Goal: Register for event/course: Sign up to attend an event or enroll in a course

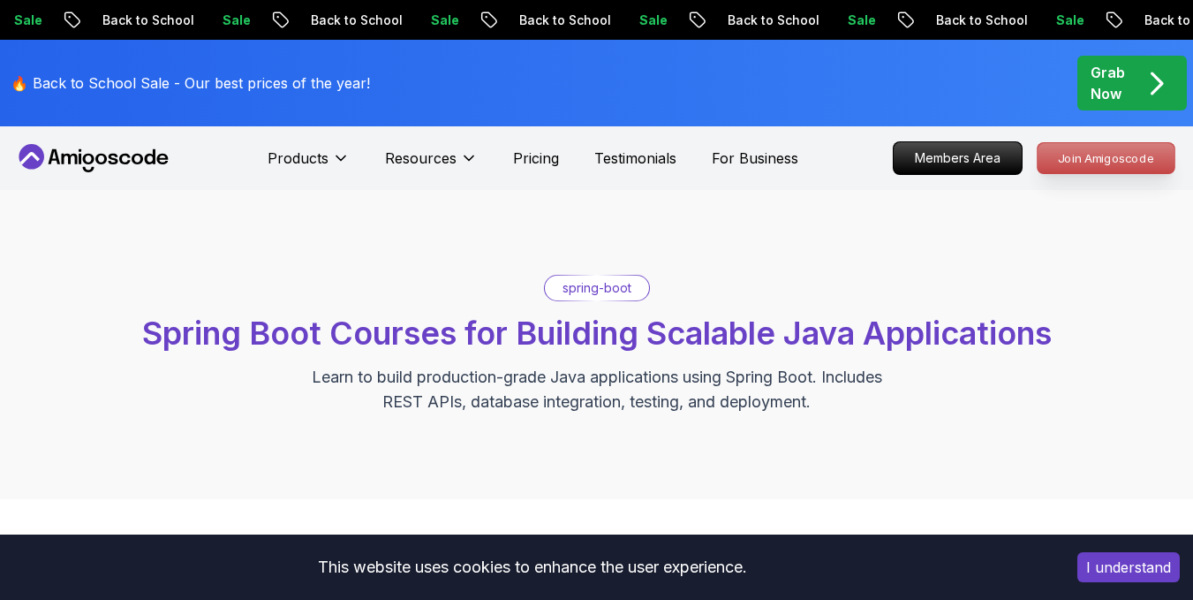
click at [1082, 157] on p "Join Amigoscode" at bounding box center [1106, 158] width 137 height 30
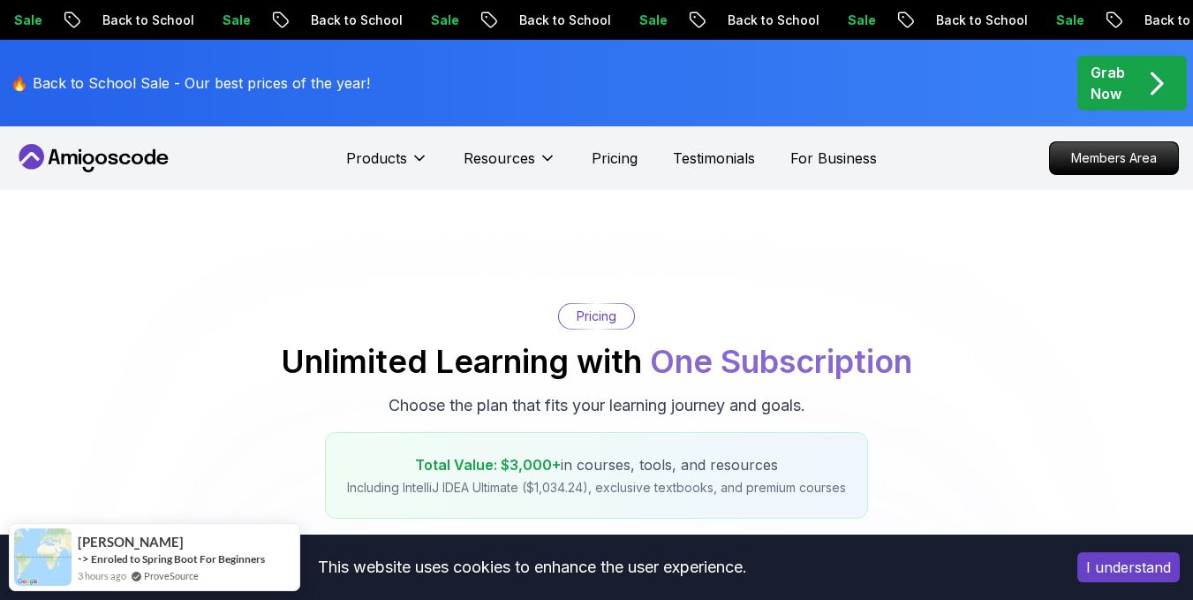
click at [1150, 566] on button "I understand" at bounding box center [1128, 567] width 102 height 30
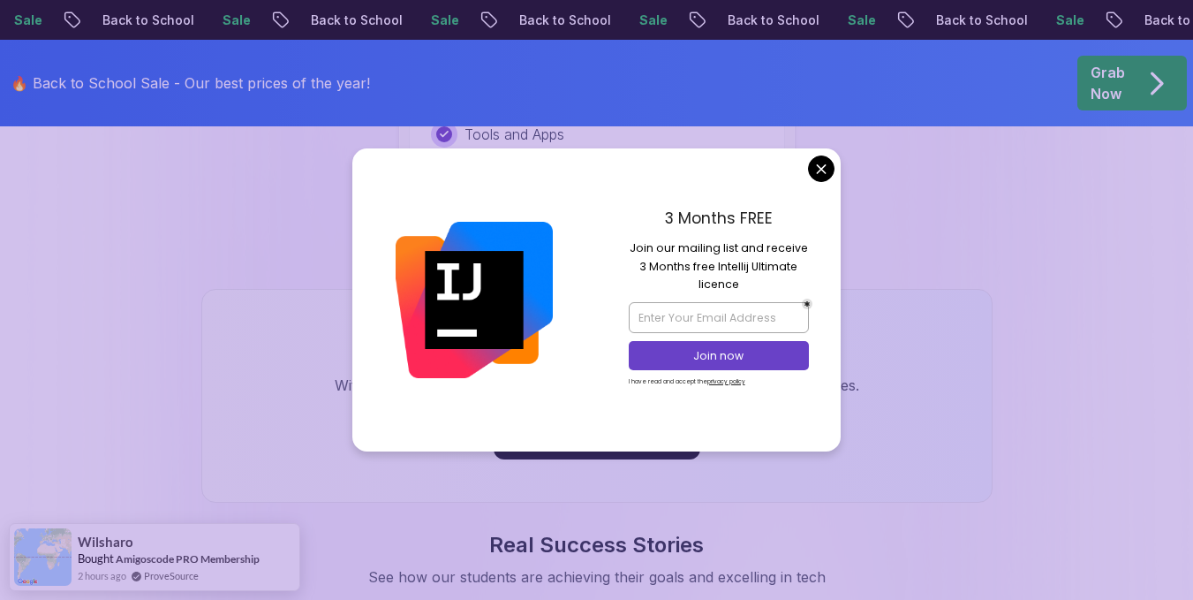
scroll to position [1845, 0]
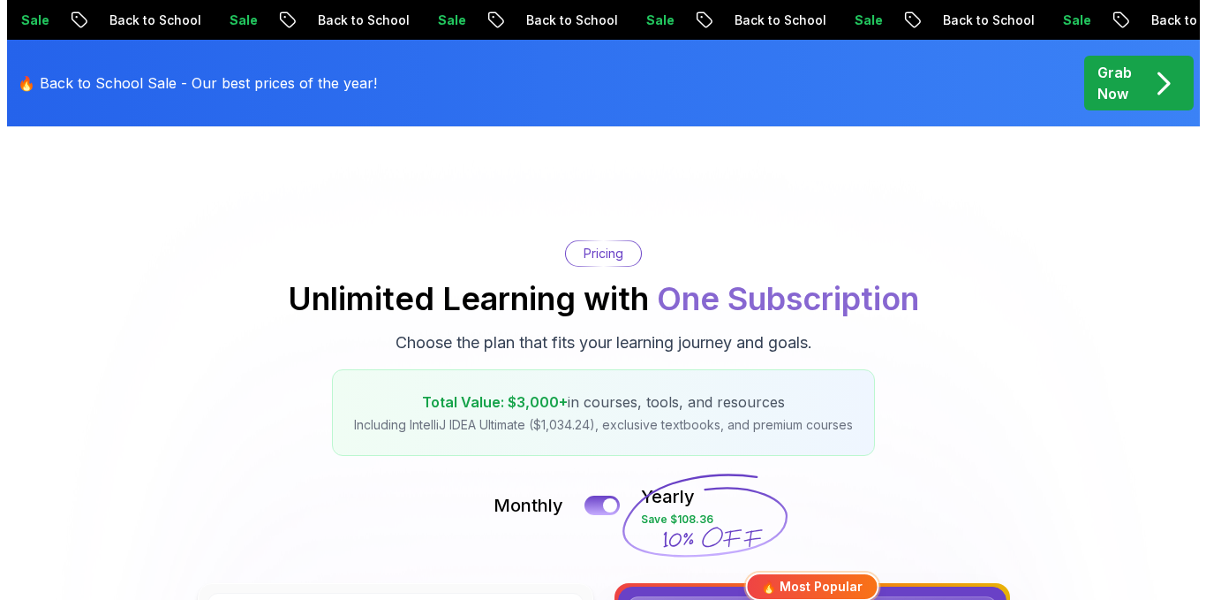
scroll to position [0, 0]
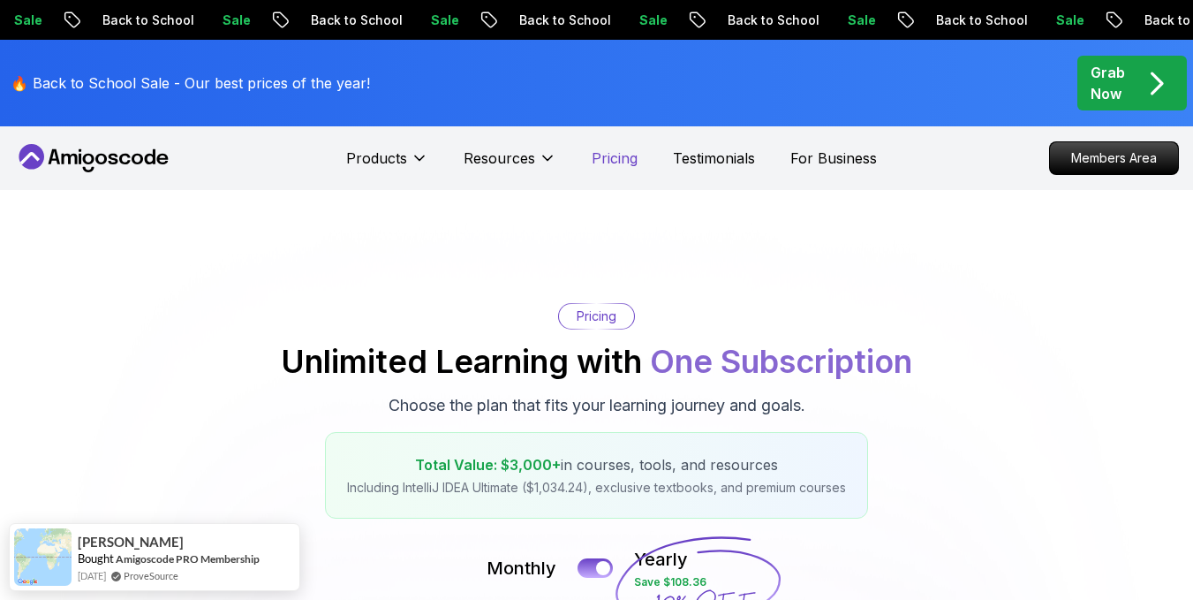
click at [618, 159] on p "Pricing" at bounding box center [615, 157] width 46 height 21
click at [1126, 163] on p "Members Area" at bounding box center [1115, 158] width 122 height 30
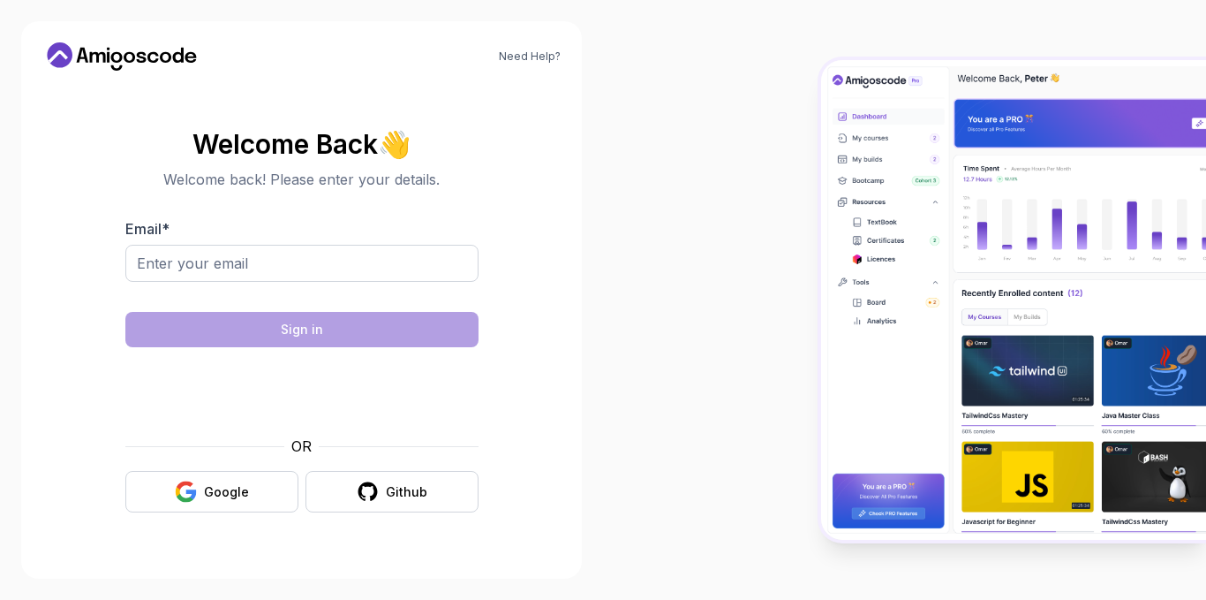
click at [609, 189] on div at bounding box center [904, 300] width 603 height 600
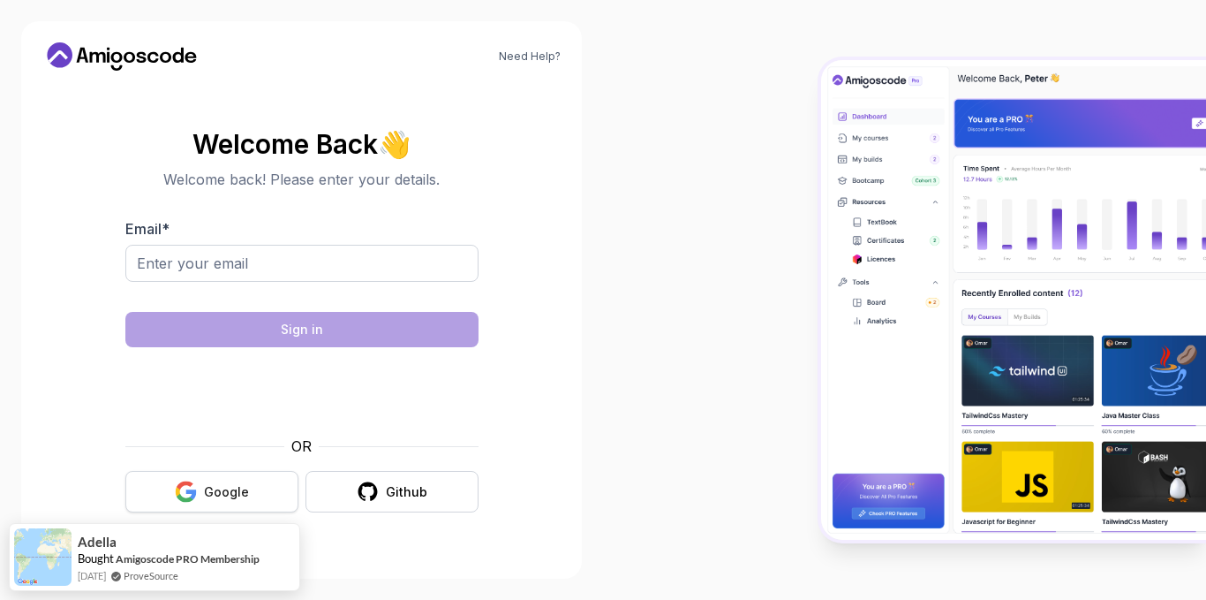
click at [237, 487] on div "Google" at bounding box center [226, 492] width 45 height 18
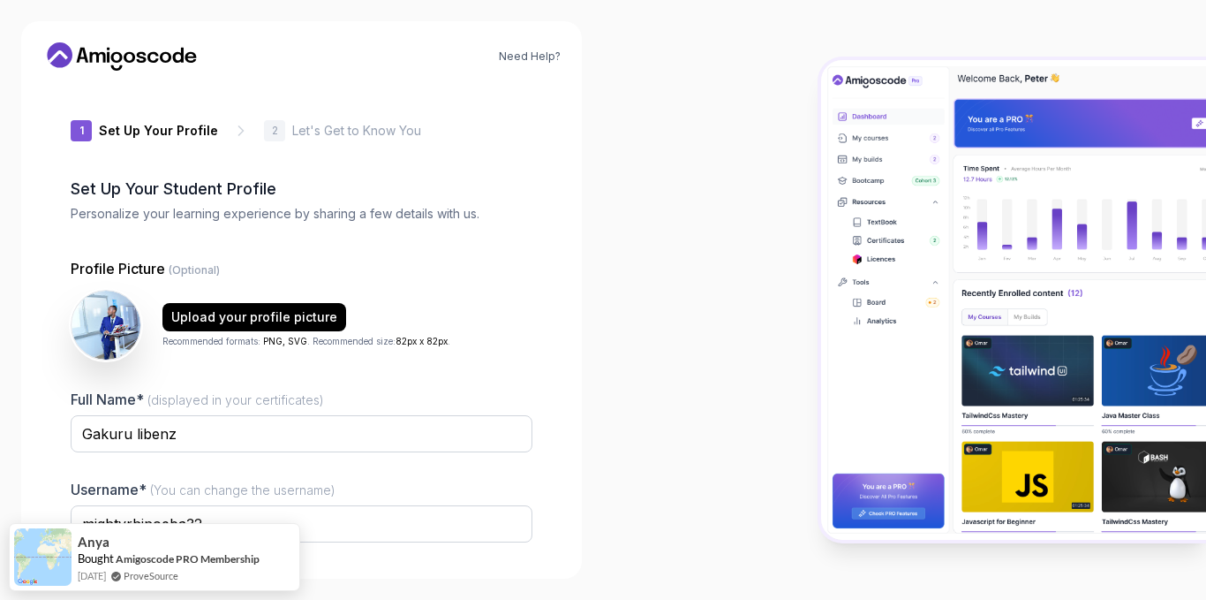
scroll to position [137, 0]
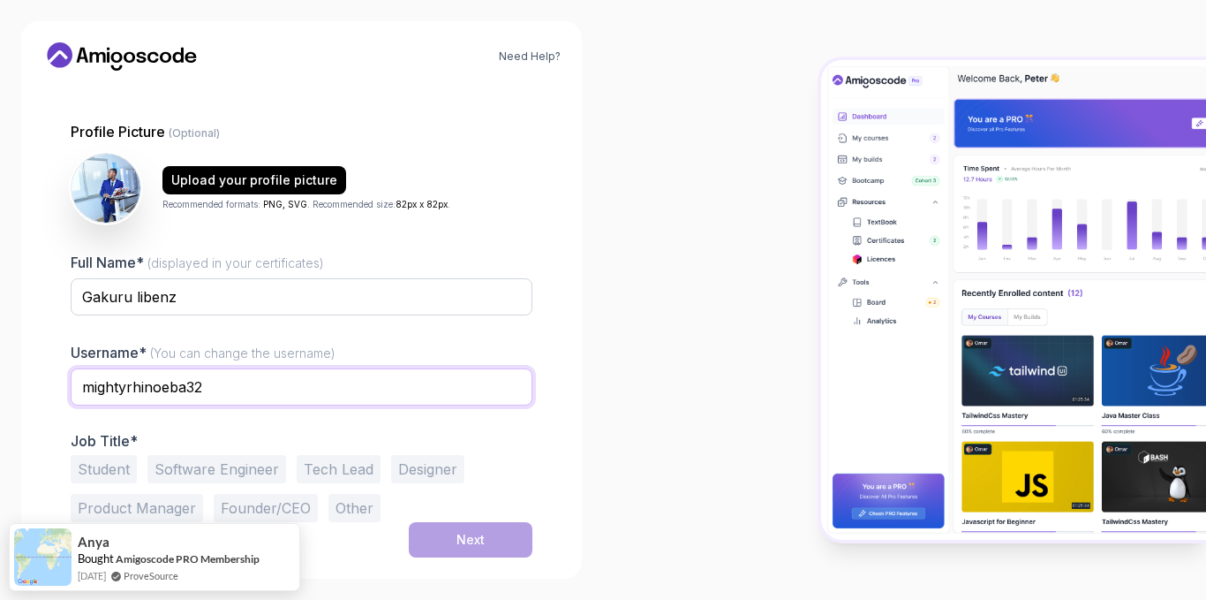
drag, startPoint x: 292, startPoint y: 381, endPoint x: 19, endPoint y: 371, distance: 273.1
click at [19, 371] on div "Need Help? 1 Set Up Your Profile 1 Set Up Your Profile 2 Let's Get to Know You …" at bounding box center [301, 300] width 603 height 600
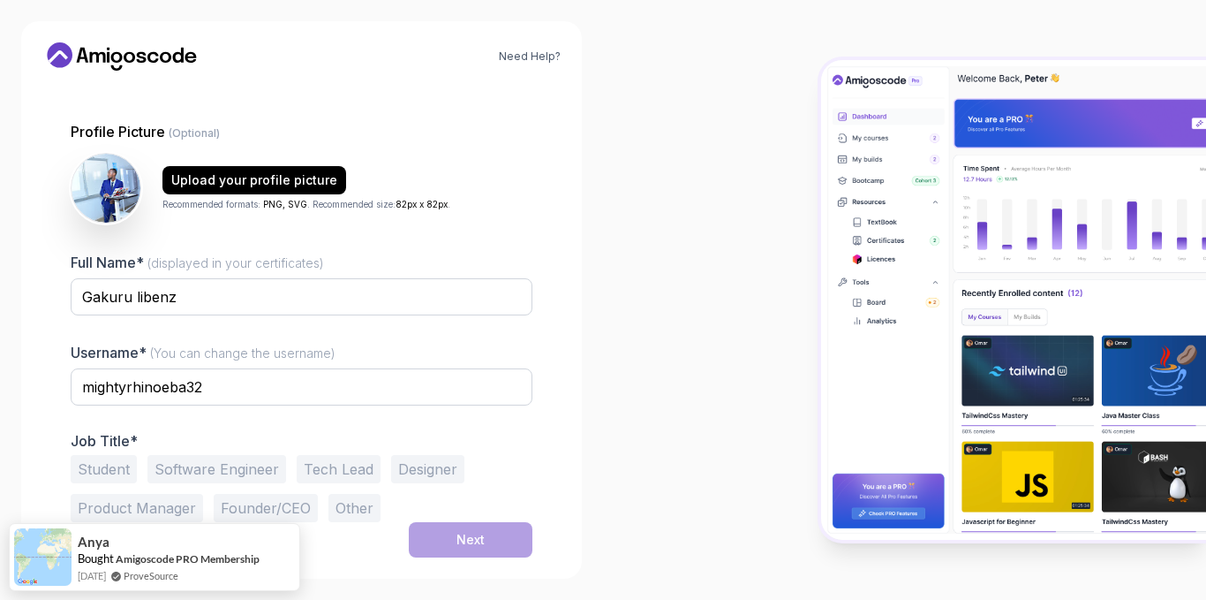
click at [19, 371] on div "Need Help? 1 Set Up Your Profile 1 Set Up Your Profile 2 Let's Get to Know You …" at bounding box center [301, 300] width 603 height 600
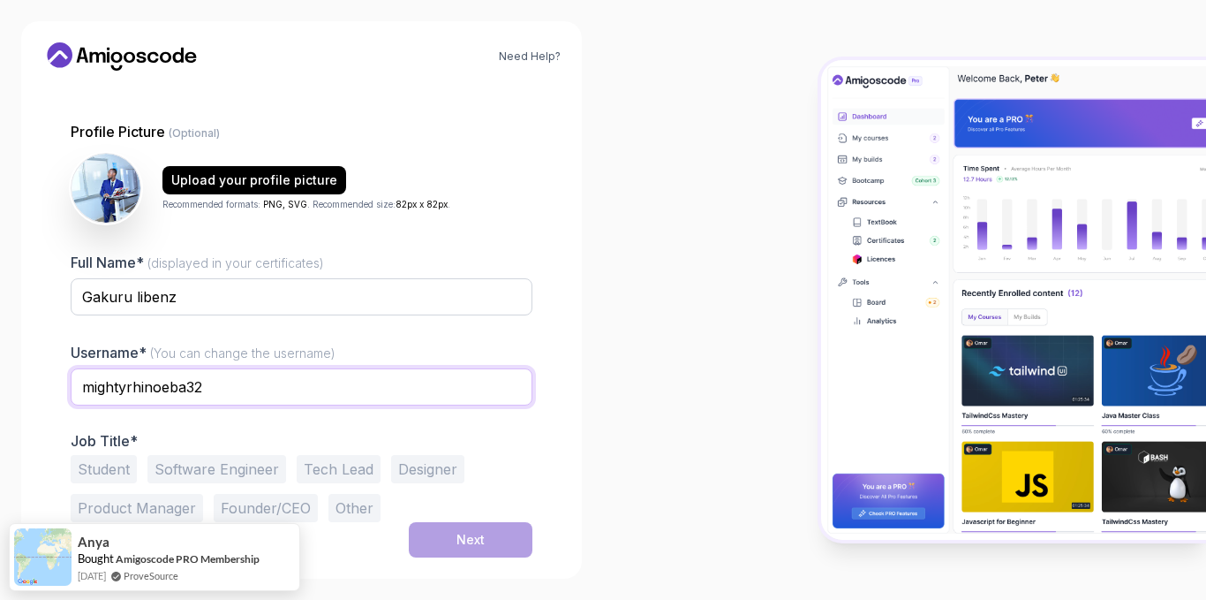
drag, startPoint x: 236, startPoint y: 388, endPoint x: 41, endPoint y: 389, distance: 195.2
click at [41, 389] on div "Need Help? 1 Set Up Your Profile 1 Set Up Your Profile 2 Let's Get to Know You …" at bounding box center [301, 299] width 561 height 557
type input "liben"
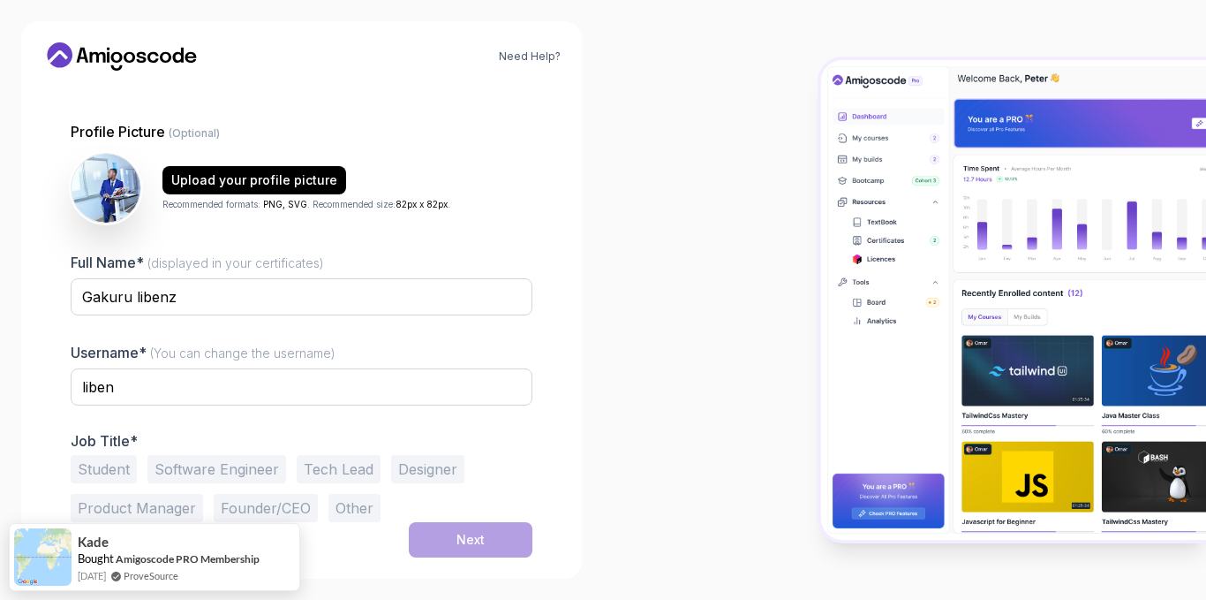
click at [116, 472] on button "Student" at bounding box center [104, 469] width 66 height 28
click at [464, 537] on div "Next" at bounding box center [471, 540] width 28 height 18
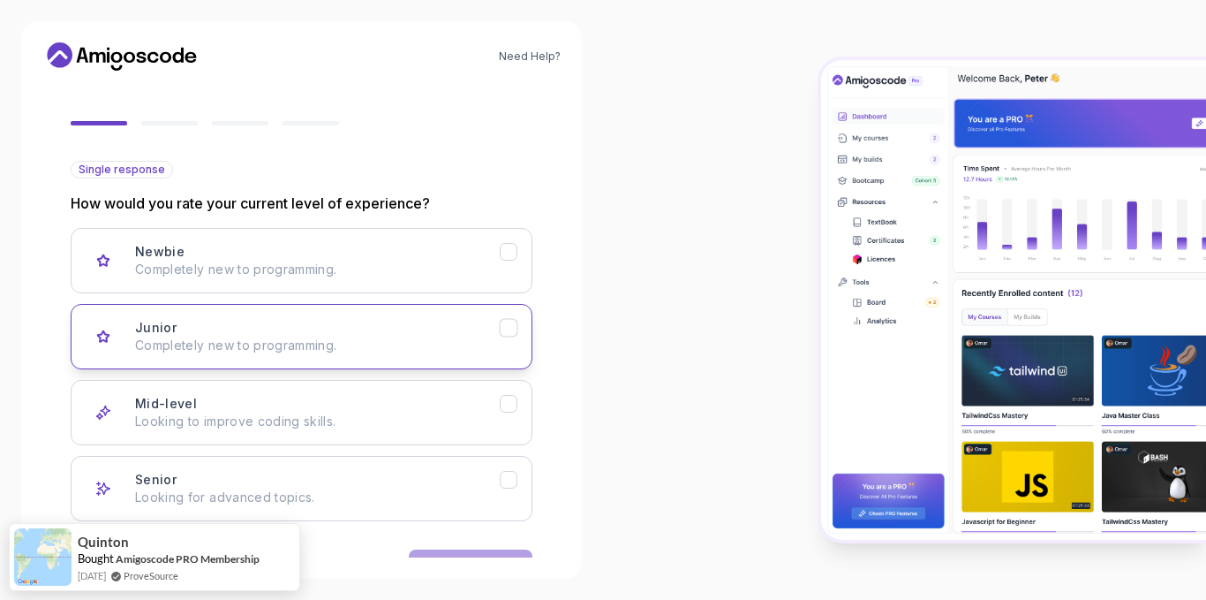
click at [404, 334] on div "Junior Completely new to programming." at bounding box center [317, 336] width 365 height 35
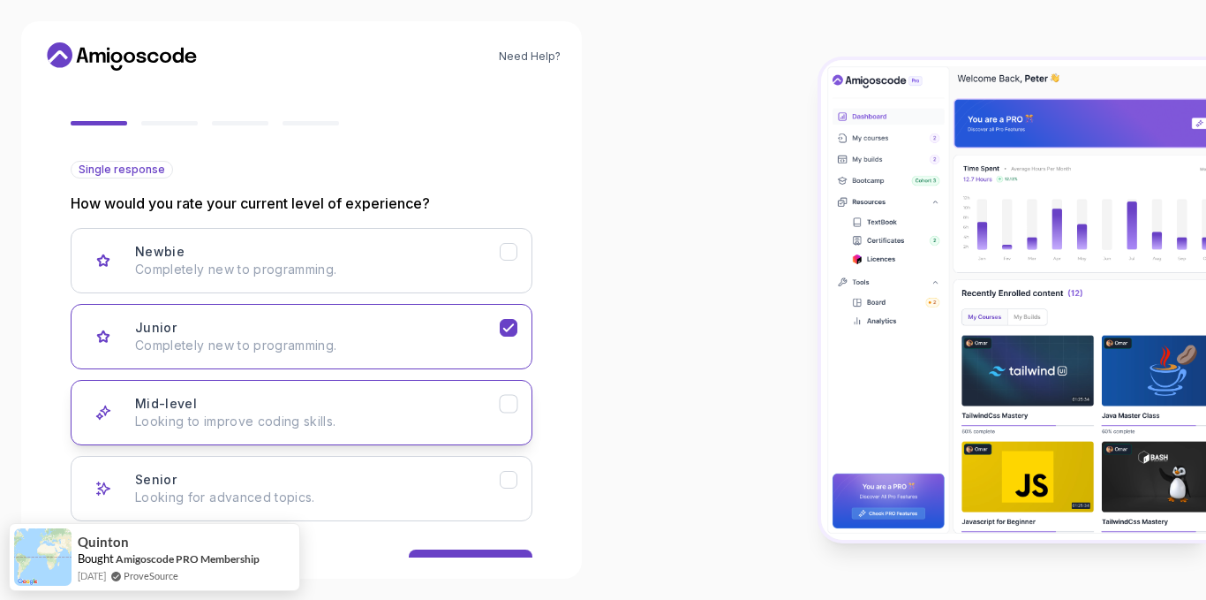
scroll to position [193, 0]
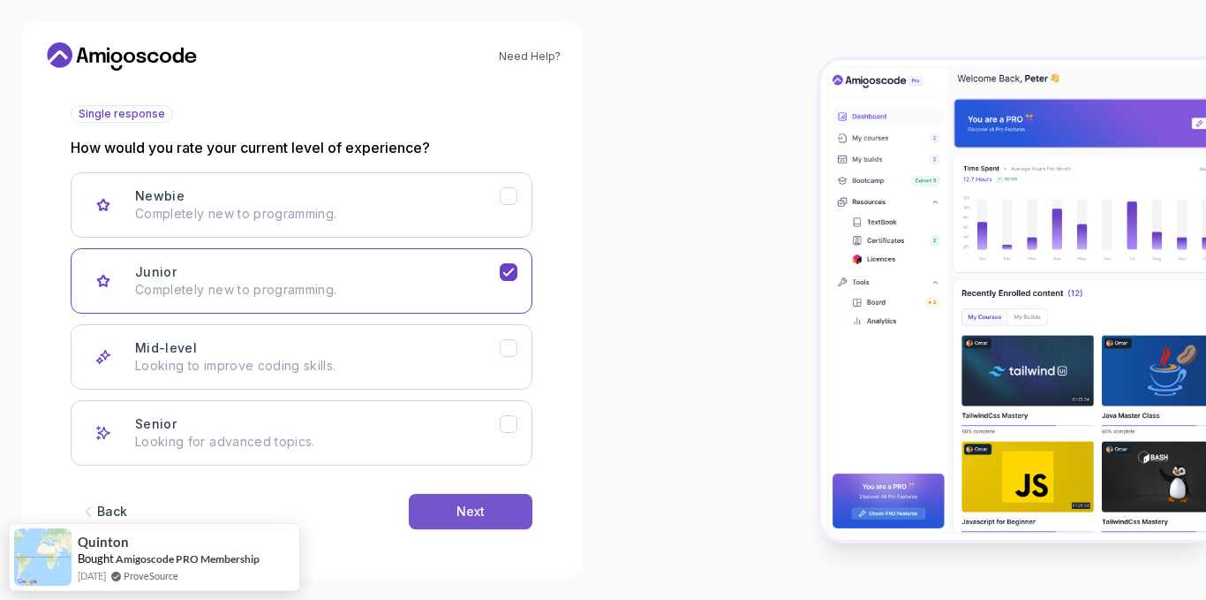
click at [467, 506] on div "Next" at bounding box center [471, 511] width 28 height 18
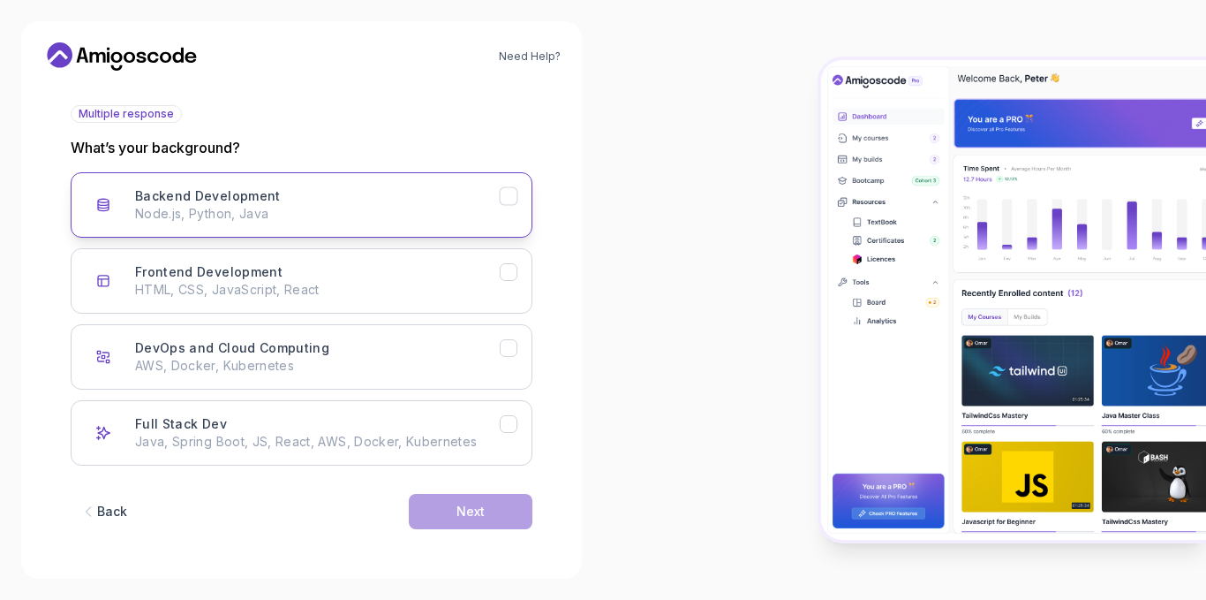
click at [501, 188] on icon "Backend Development" at bounding box center [509, 196] width 17 height 17
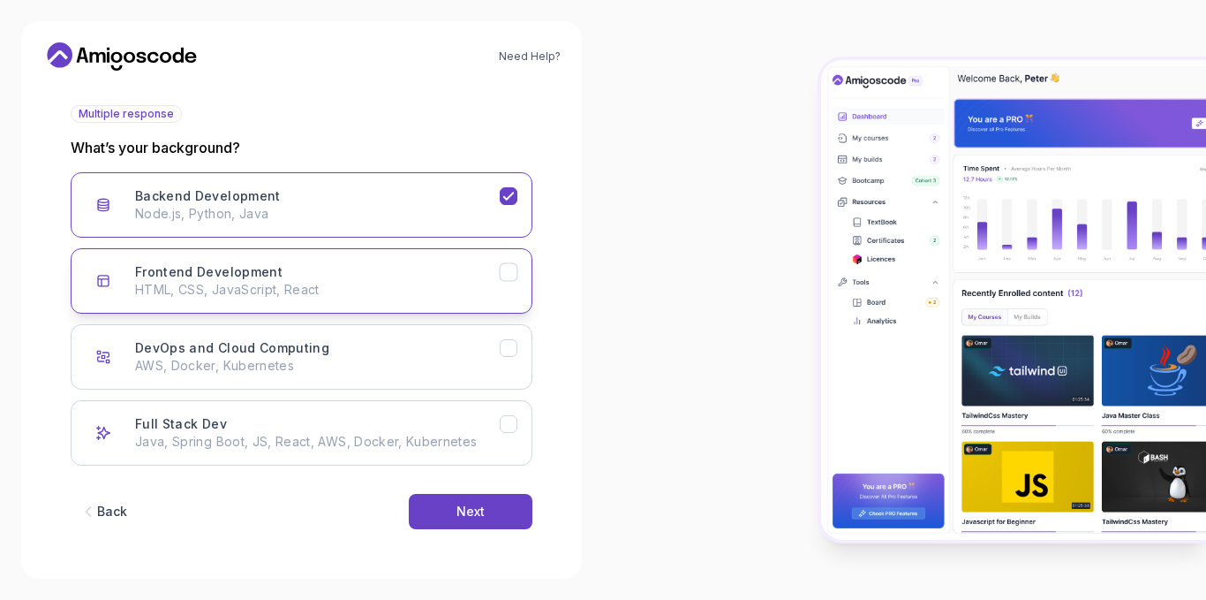
click at [505, 264] on icon "Frontend Development" at bounding box center [509, 272] width 17 height 17
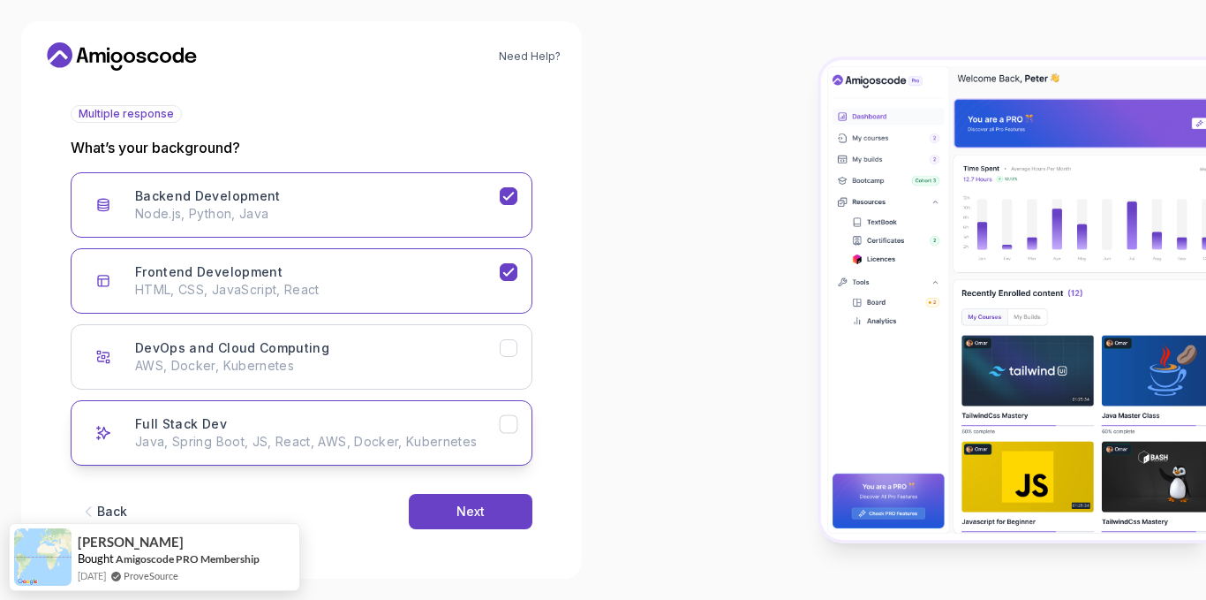
click at [481, 419] on div "Full Stack Dev Java, Spring Boot, JS, React, AWS, Docker, Kubernetes" at bounding box center [317, 432] width 365 height 35
click at [499, 517] on button "Next" at bounding box center [471, 511] width 124 height 35
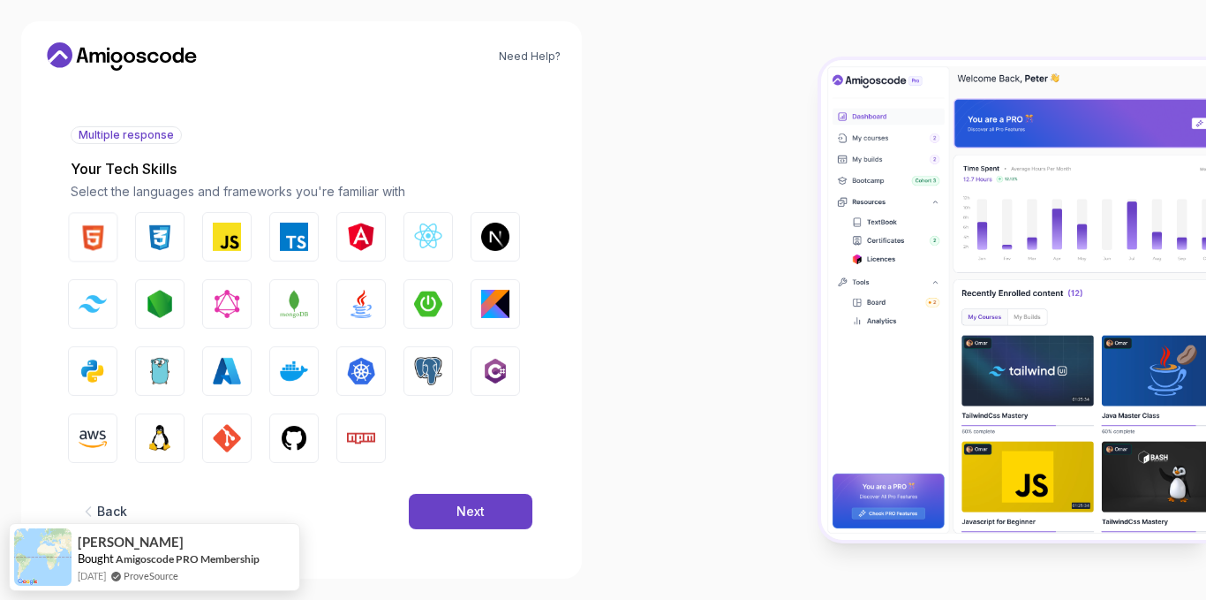
scroll to position [171, 0]
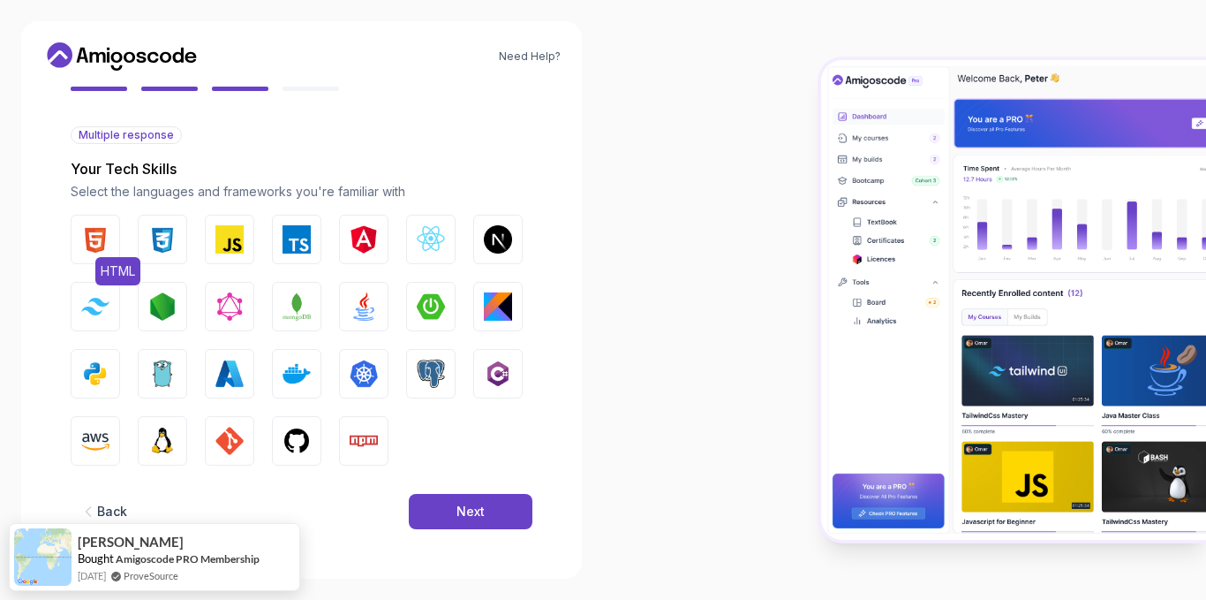
click at [107, 238] on img "button" at bounding box center [95, 239] width 28 height 28
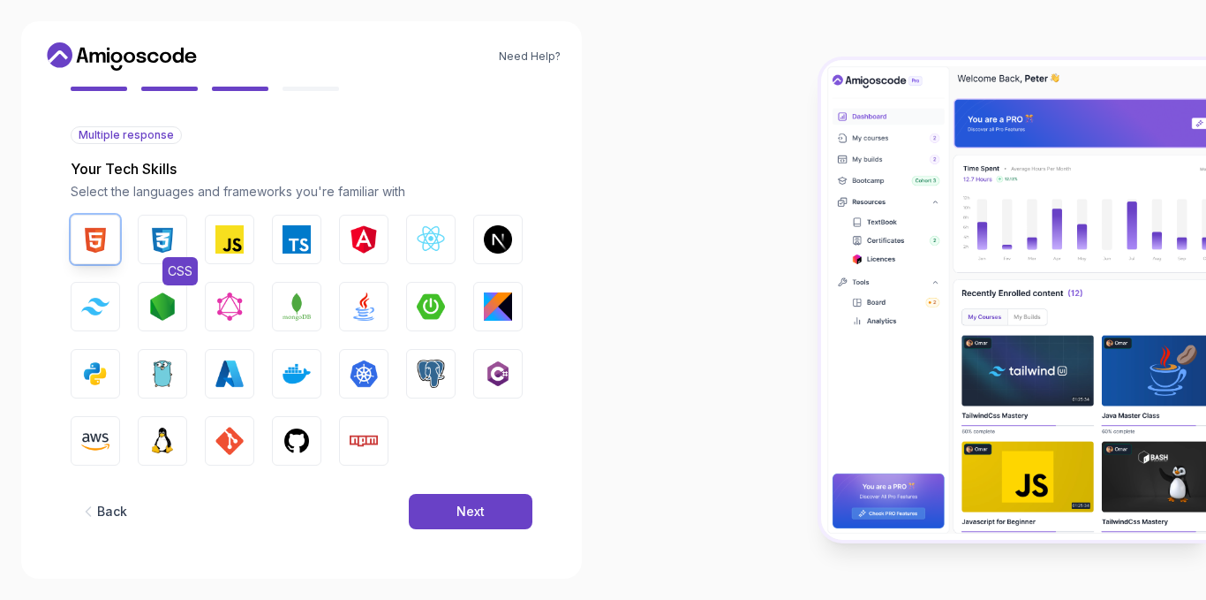
click at [167, 237] on img "button" at bounding box center [162, 239] width 28 height 28
click at [213, 237] on button "JavaScript" at bounding box center [229, 239] width 49 height 49
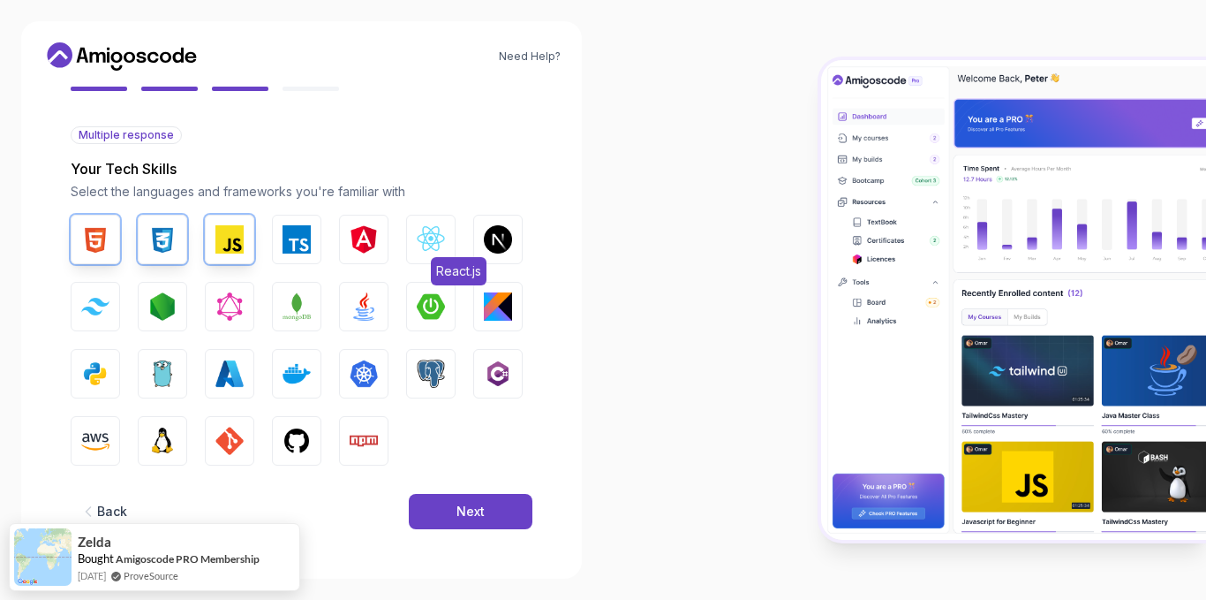
click at [436, 244] on img "button" at bounding box center [431, 239] width 28 height 28
click at [436, 303] on img "button" at bounding box center [431, 306] width 28 height 28
click at [363, 308] on img "button" at bounding box center [364, 306] width 28 height 28
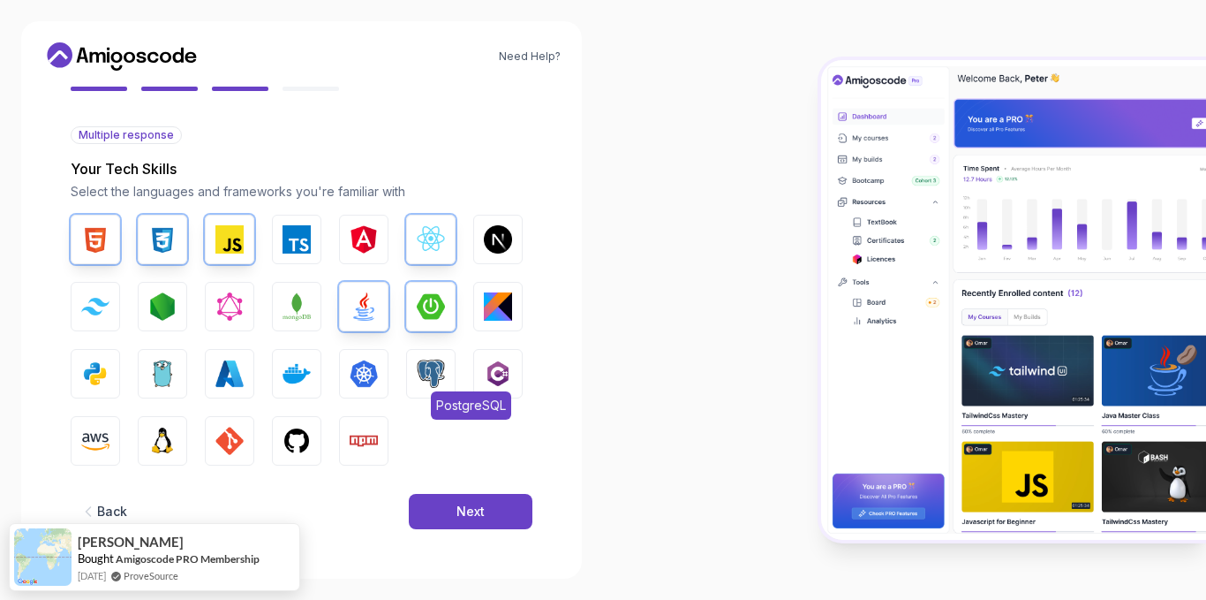
click at [435, 374] on img "button" at bounding box center [431, 373] width 28 height 28
click at [498, 380] on img "button" at bounding box center [498, 373] width 28 height 28
click at [283, 443] on img "button" at bounding box center [297, 441] width 28 height 28
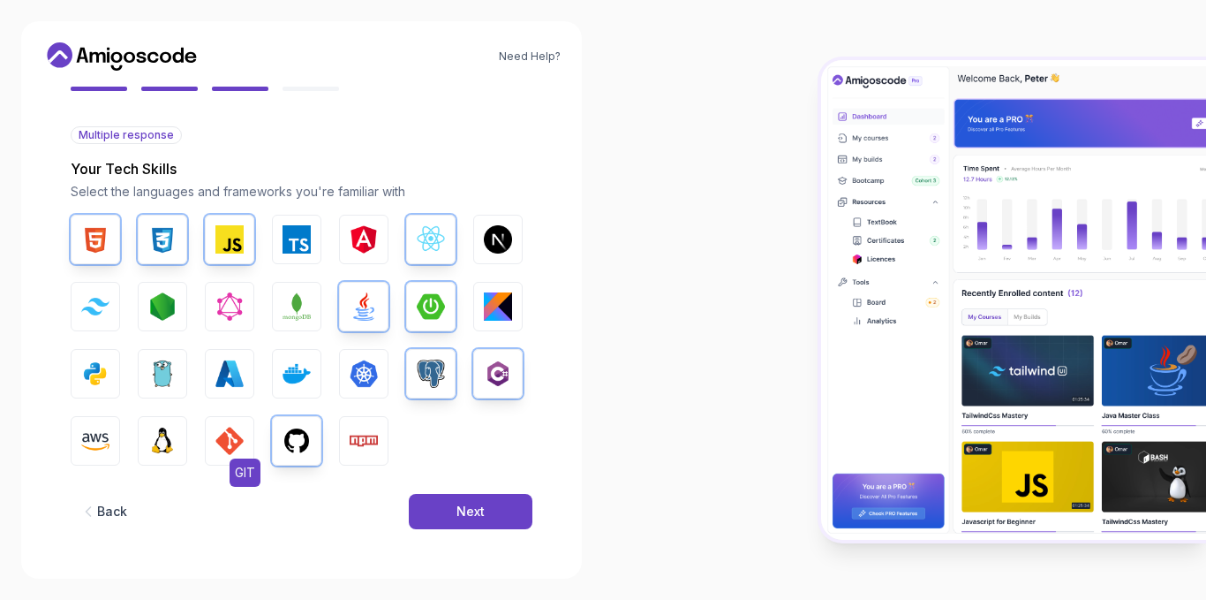
click at [225, 442] on img "button" at bounding box center [229, 441] width 28 height 28
click at [164, 442] on img "button" at bounding box center [162, 441] width 28 height 28
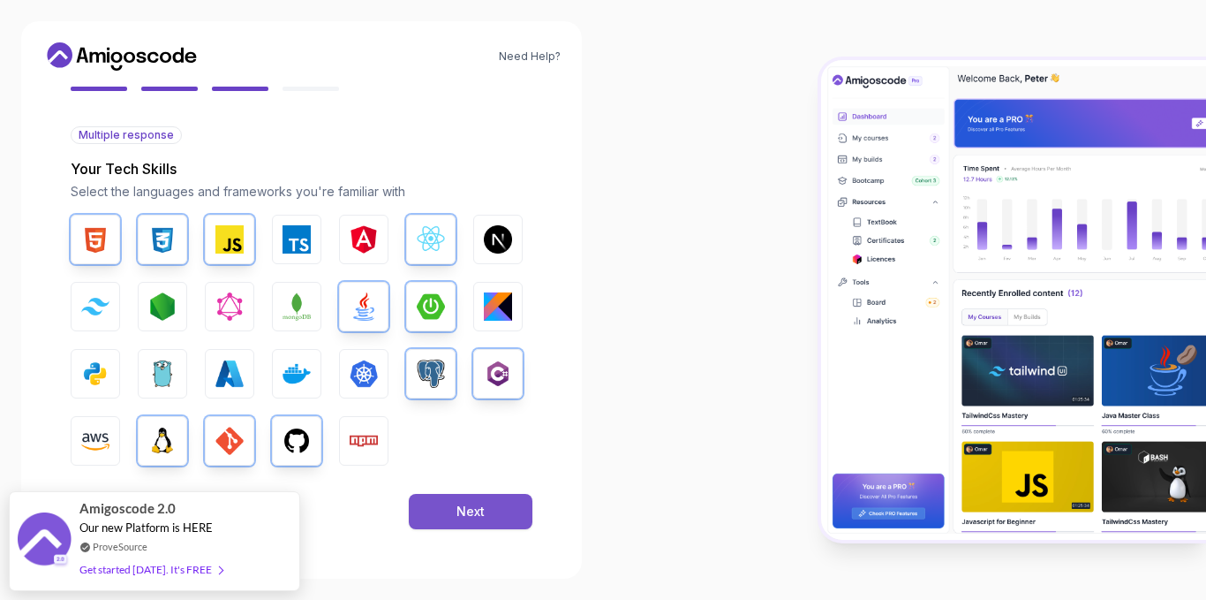
click at [486, 517] on button "Next" at bounding box center [471, 511] width 124 height 35
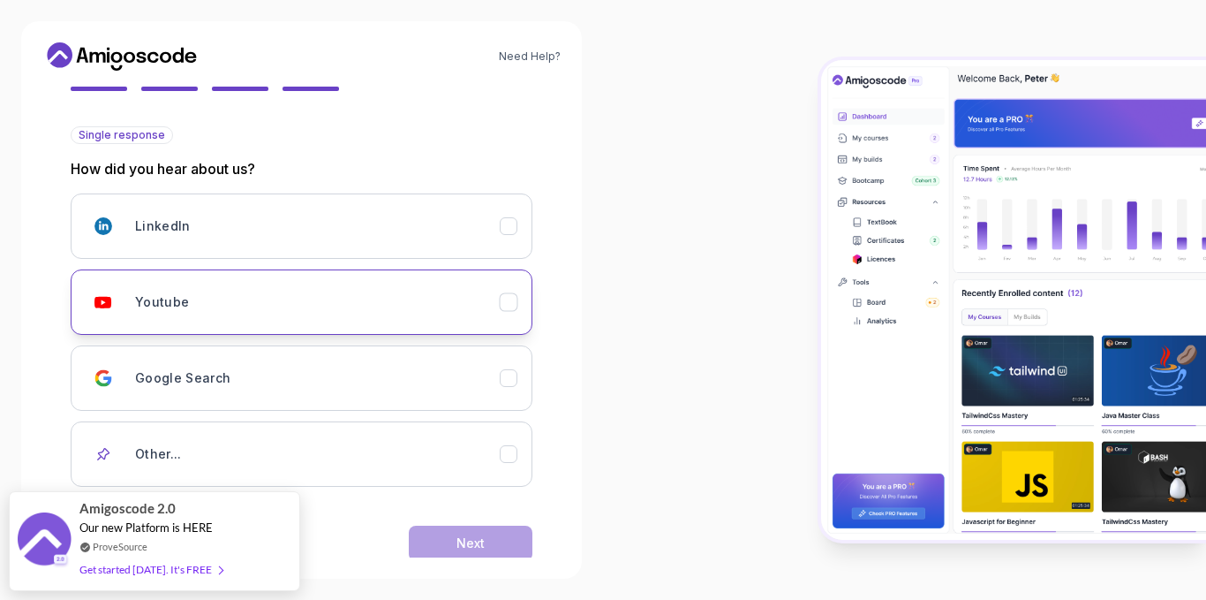
scroll to position [203, 0]
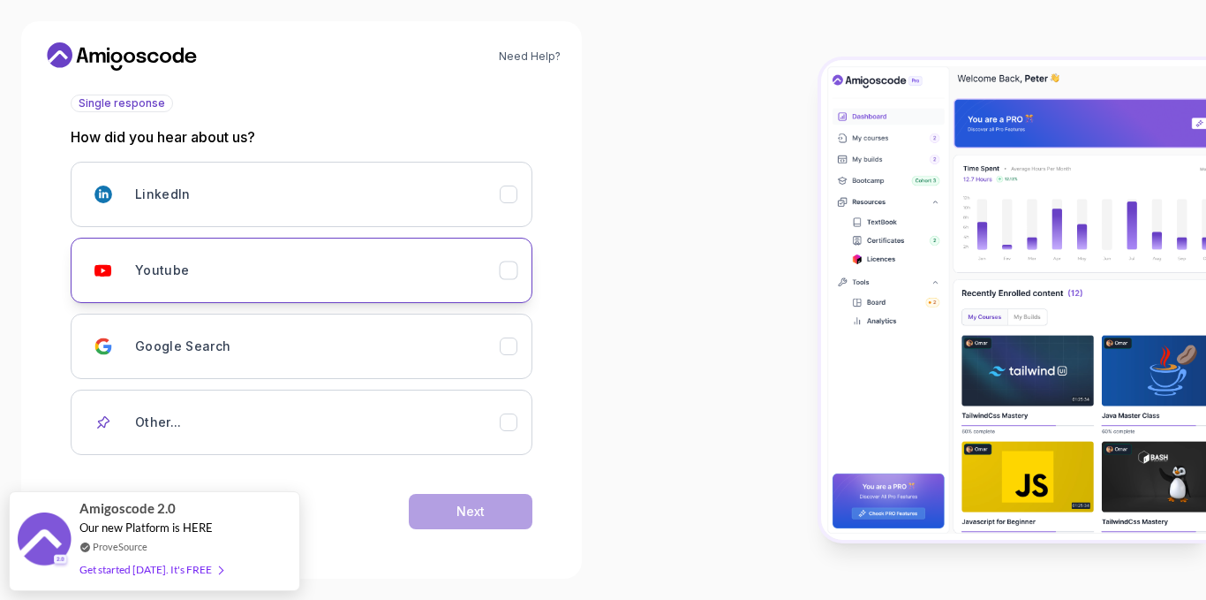
click at [355, 282] on div "Youtube" at bounding box center [317, 270] width 365 height 35
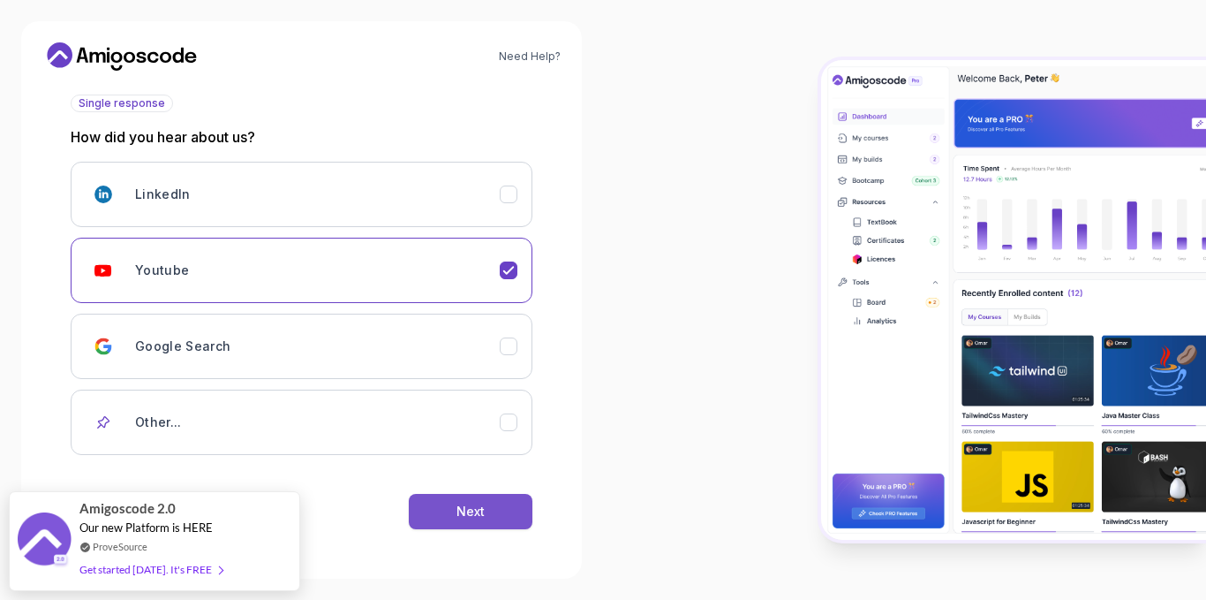
click at [475, 504] on div "Next" at bounding box center [471, 511] width 28 height 18
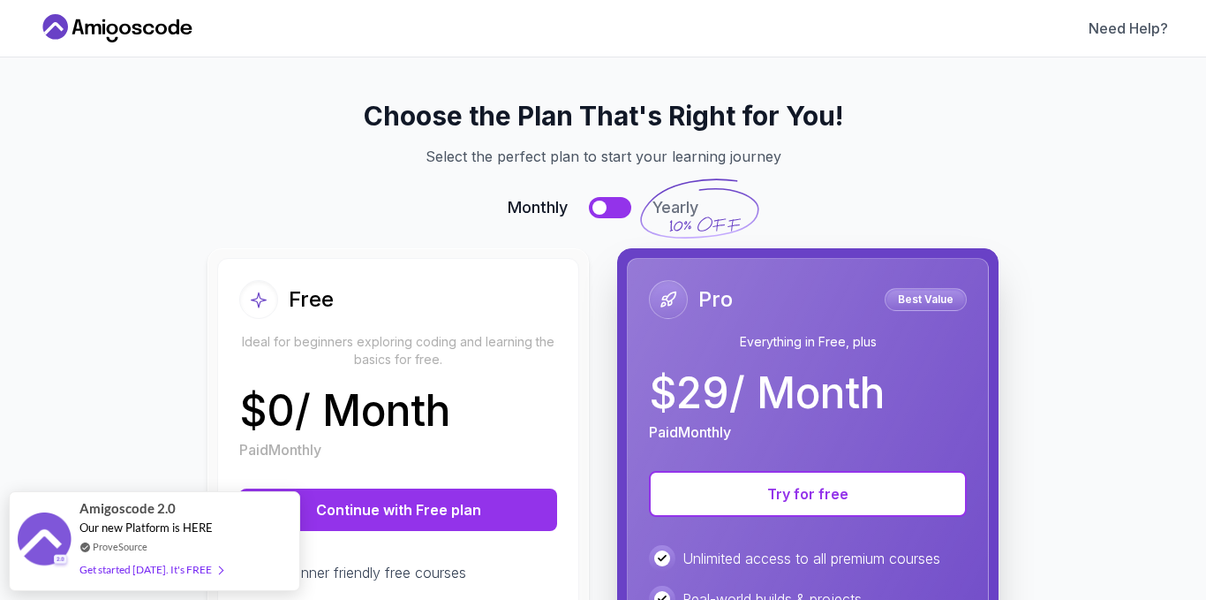
scroll to position [1, 0]
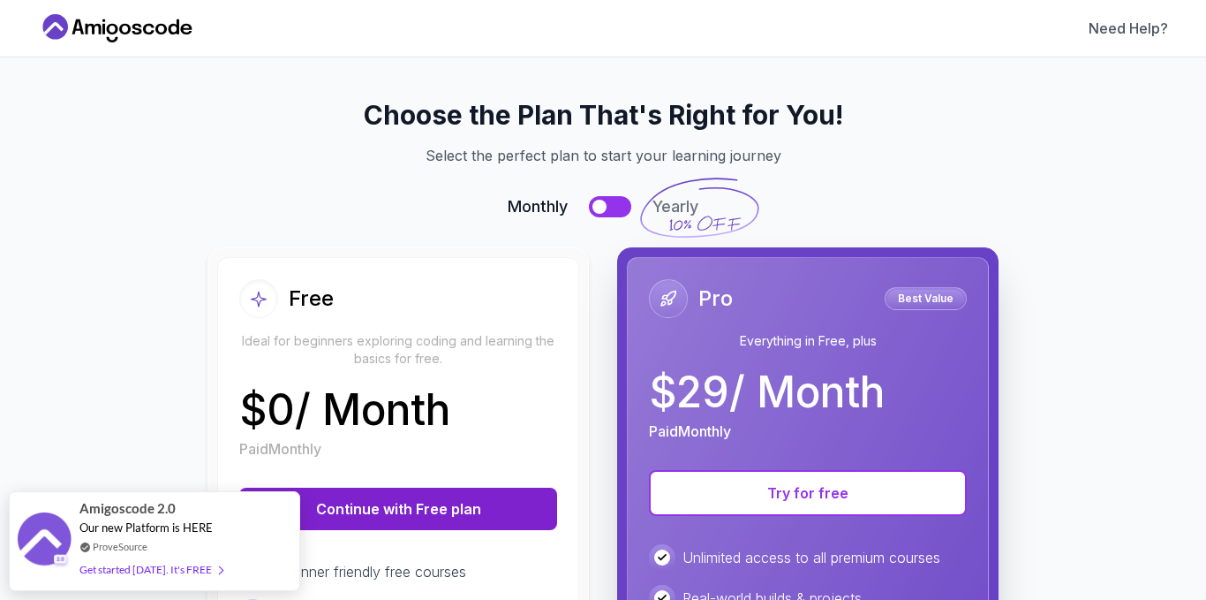
click at [501, 489] on button "Continue with Free plan" at bounding box center [398, 508] width 318 height 42
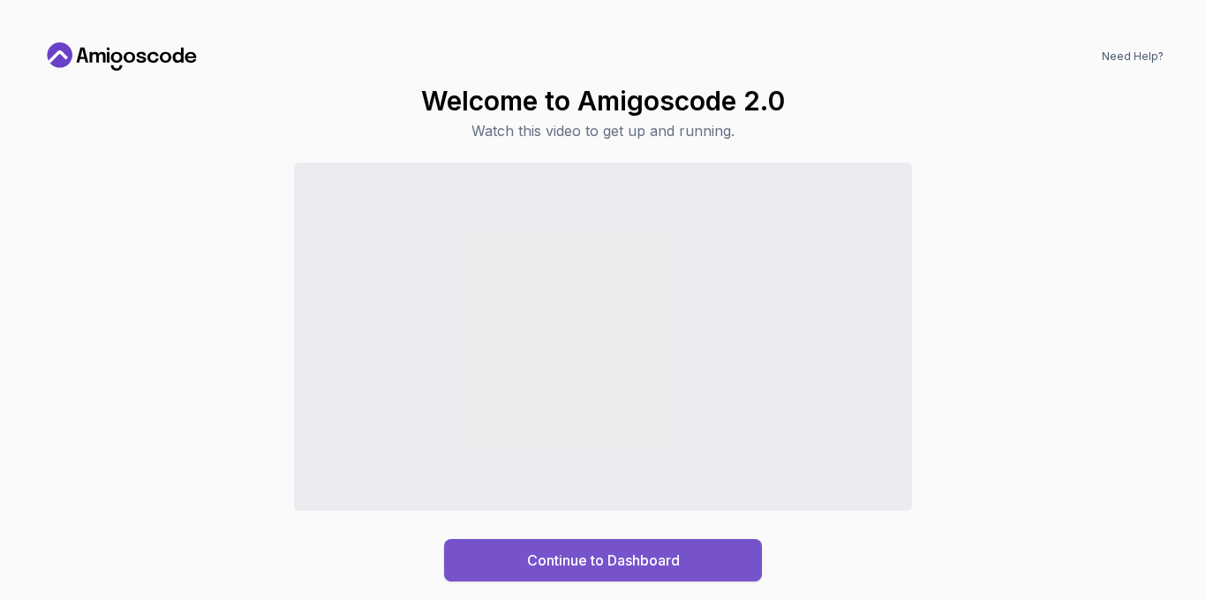
click at [563, 559] on div "Continue to Dashboard" at bounding box center [603, 559] width 153 height 21
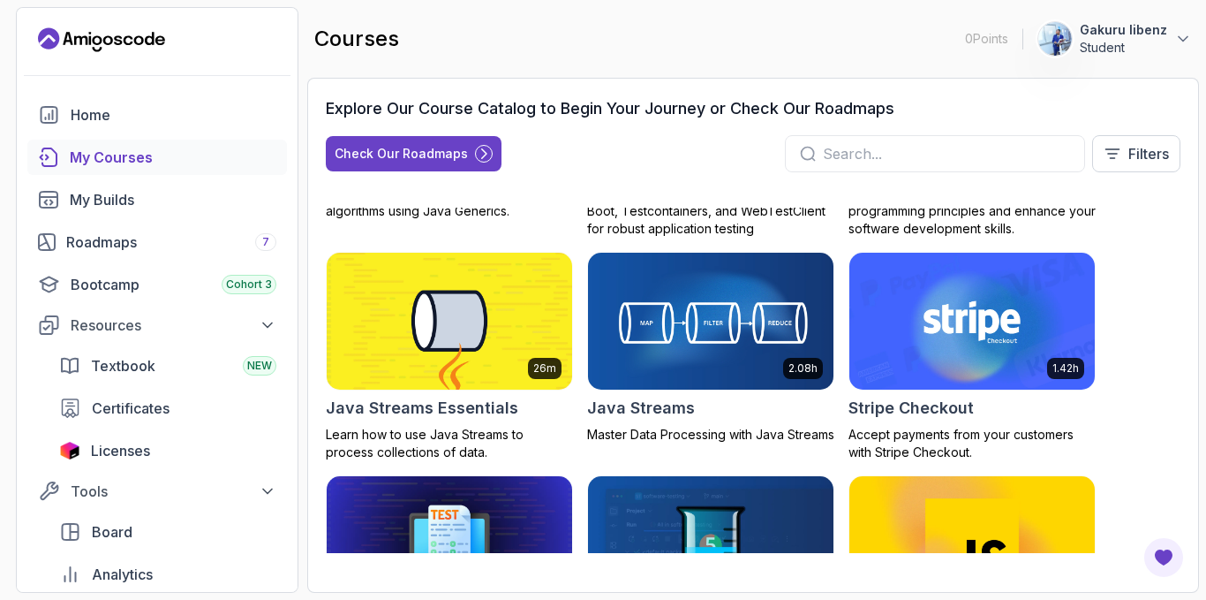
scroll to position [1845, 0]
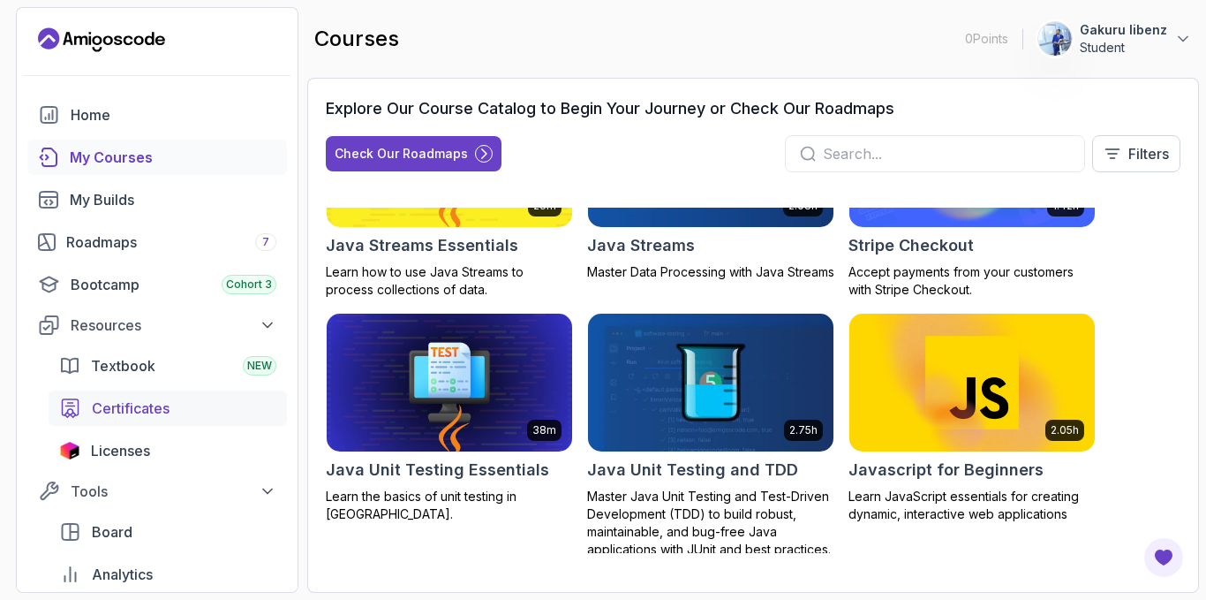
click at [159, 412] on span "Certificates" at bounding box center [131, 407] width 78 height 21
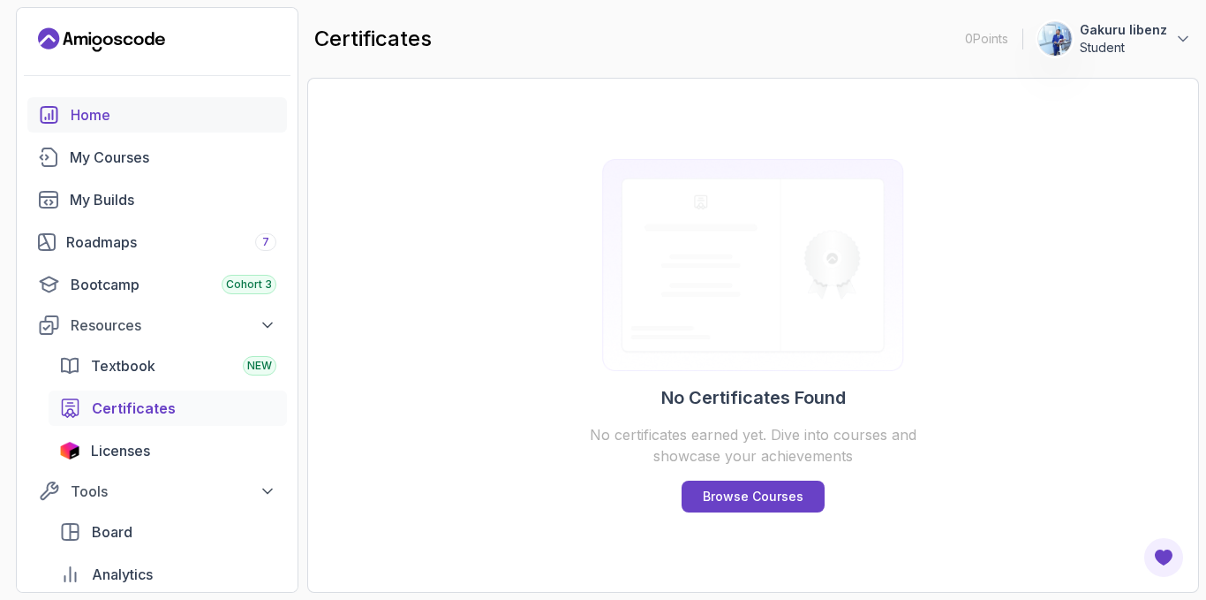
click at [106, 119] on div "Home" at bounding box center [174, 114] width 206 height 21
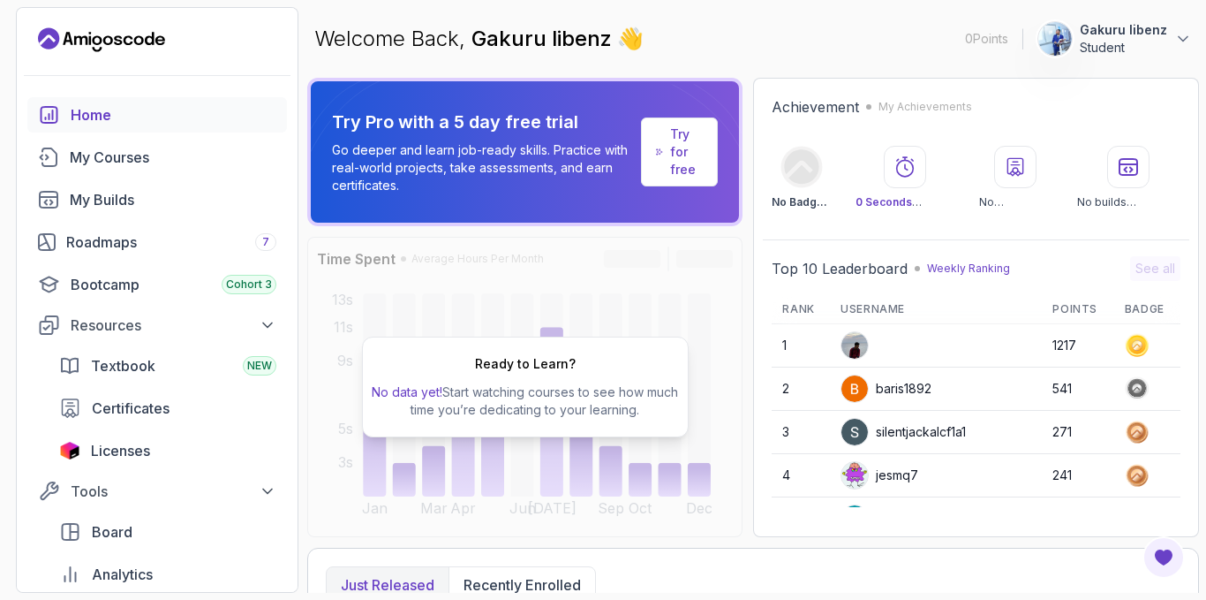
click at [537, 373] on div "Ready to Learn? No data yet! Start watching courses to see how much time you’re…" at bounding box center [525, 386] width 327 height 101
click at [125, 154] on div "My Courses" at bounding box center [173, 157] width 207 height 21
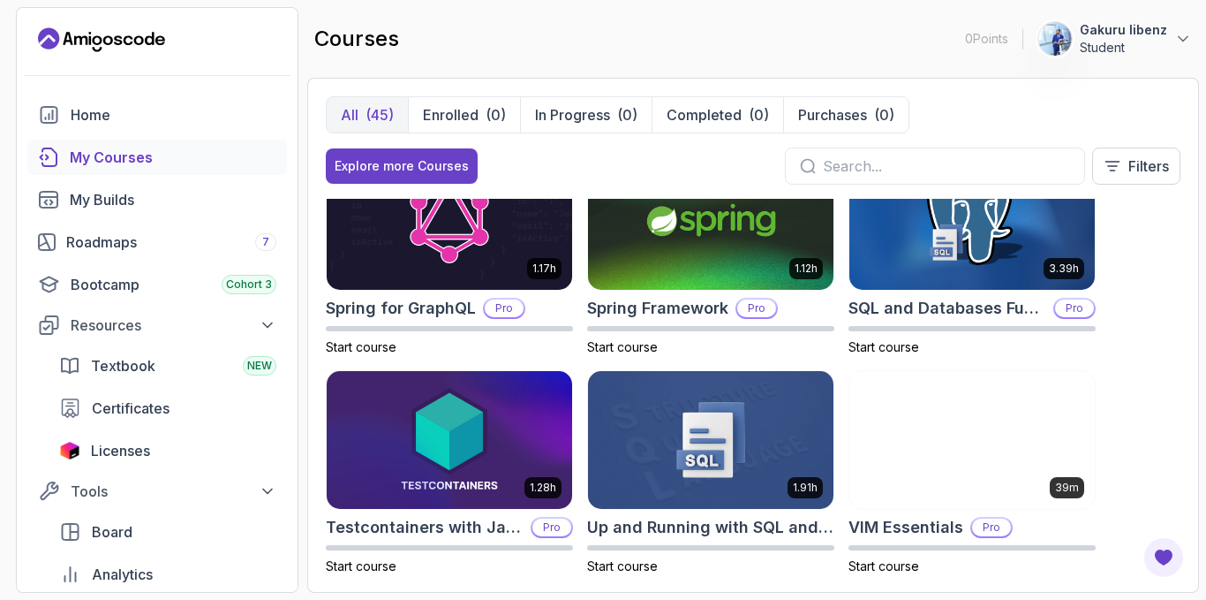
scroll to position [2911, 0]
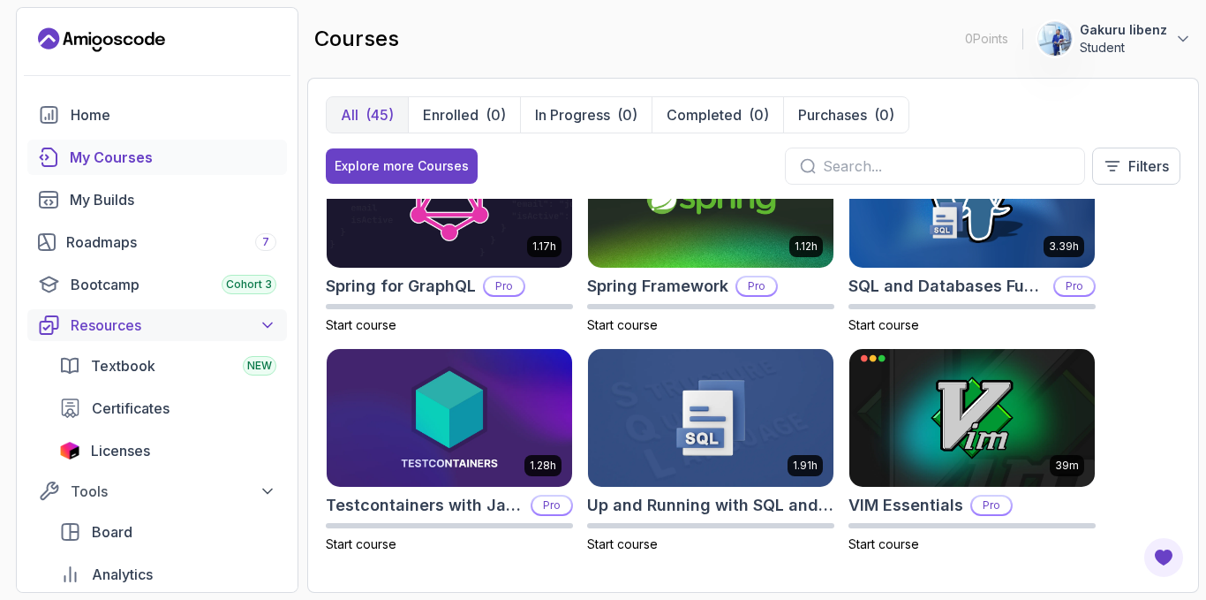
click at [216, 336] on button "Resources" at bounding box center [157, 325] width 260 height 32
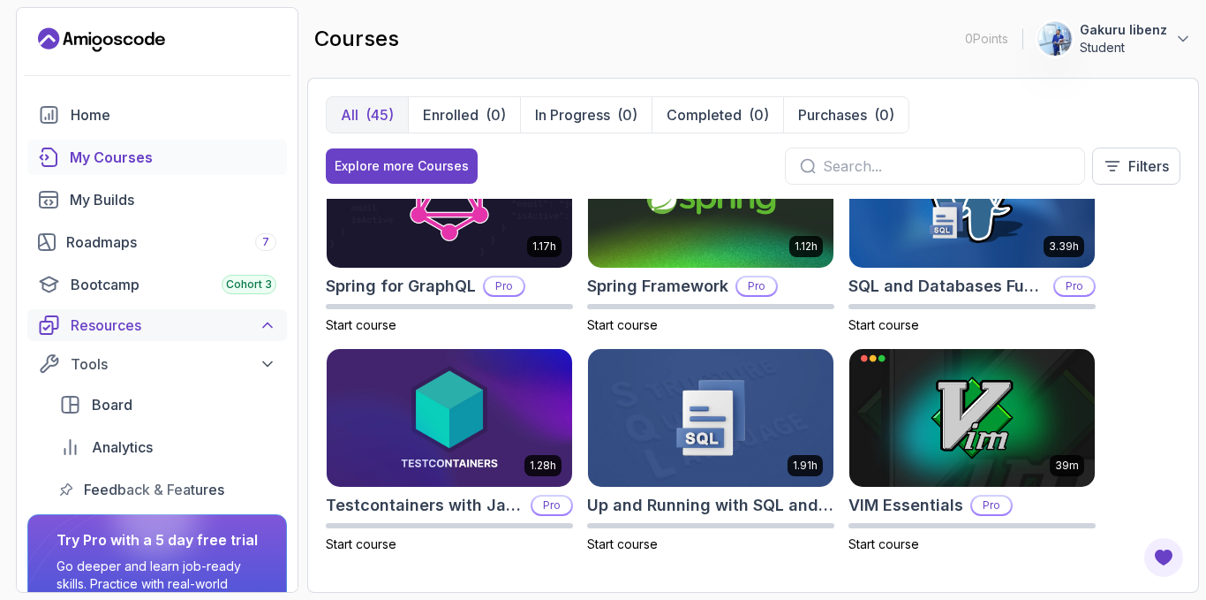
click at [216, 336] on button "Resources" at bounding box center [157, 325] width 260 height 32
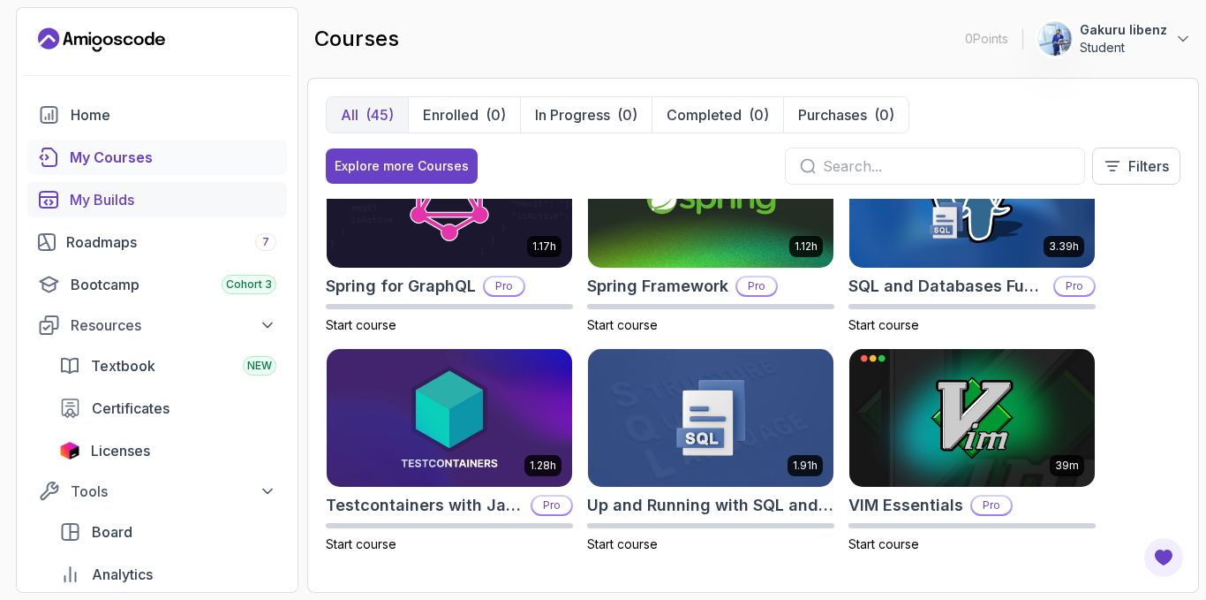
click at [134, 215] on link "My Builds" at bounding box center [157, 199] width 260 height 35
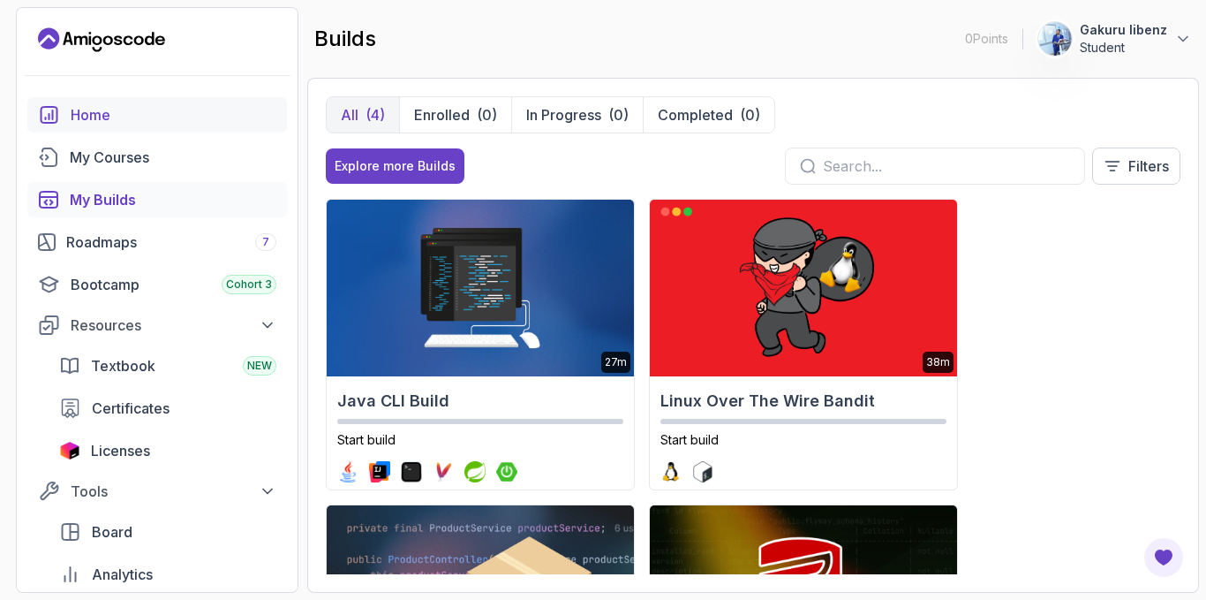
click at [110, 117] on div "Home" at bounding box center [174, 114] width 206 height 21
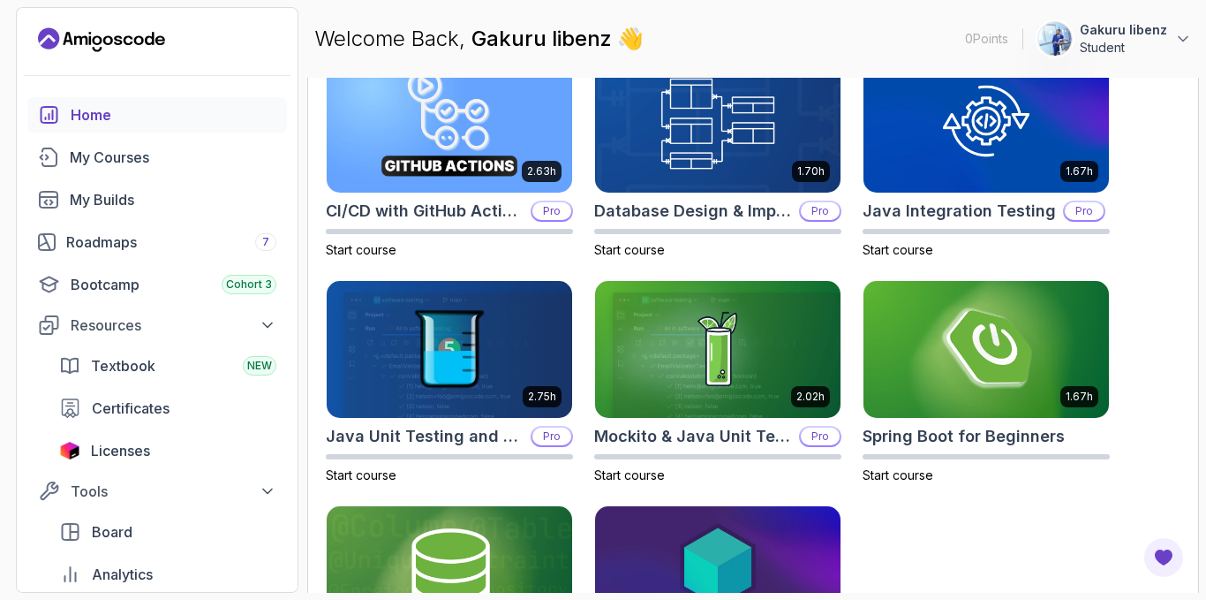
scroll to position [666, 0]
